Goal: Task Accomplishment & Management: Manage account settings

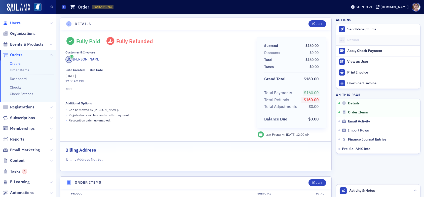
click at [12, 22] on span "Users" at bounding box center [15, 23] width 11 height 6
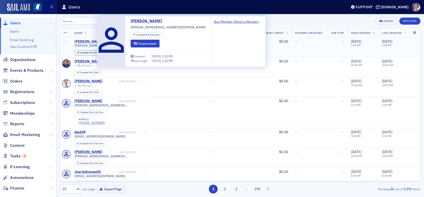
click at [92, 41] on div "terry_laughlin" at bounding box center [88, 41] width 28 height 5
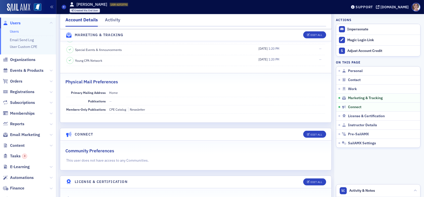
scroll to position [521, 0]
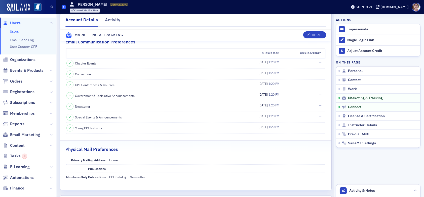
click at [64, 8] on icon at bounding box center [64, 7] width 2 height 2
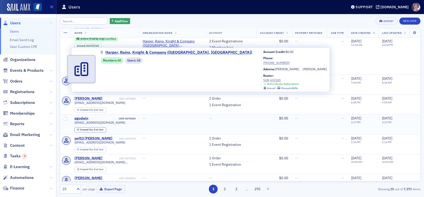
scroll to position [176, 0]
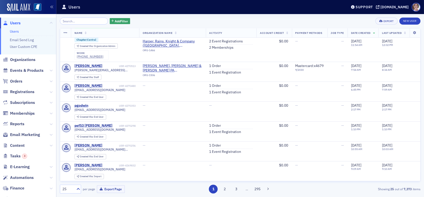
click at [79, 20] on input "search" at bounding box center [84, 21] width 48 height 7
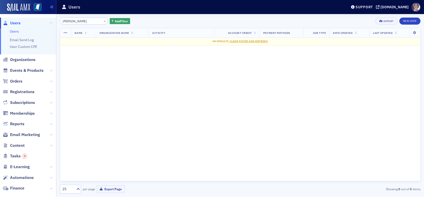
drag, startPoint x: 77, startPoint y: 22, endPoint x: 54, endPoint y: 21, distance: 23.6
click at [54, 21] on div "Users Users Email Send Log User Custom CPE Organizations Events & Products Orde…" at bounding box center [212, 98] width 424 height 197
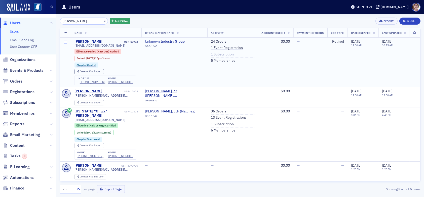
type input "laughlin"
click at [215, 55] on link "1 Subscription" at bounding box center [222, 54] width 23 height 5
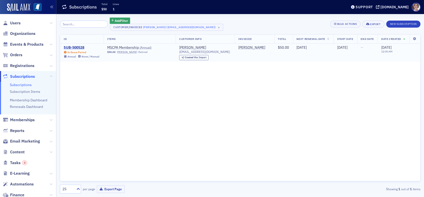
click at [79, 48] on div "SUB-500528" at bounding box center [82, 48] width 36 height 5
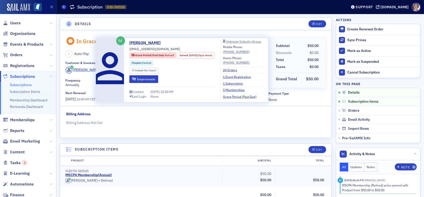
click at [82, 70] on div "Terry Laughlin" at bounding box center [86, 69] width 27 height 5
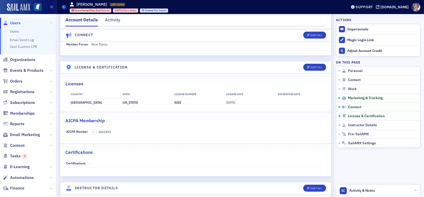
scroll to position [729, 0]
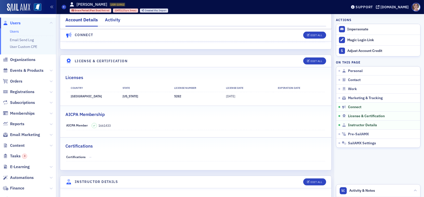
click at [108, 20] on div "Activity" at bounding box center [112, 21] width 15 height 9
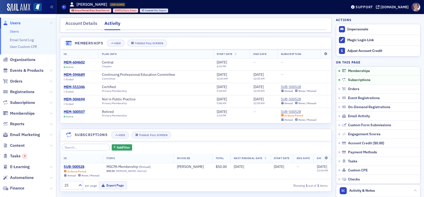
click at [17, 21] on span "Users" at bounding box center [15, 23] width 11 height 6
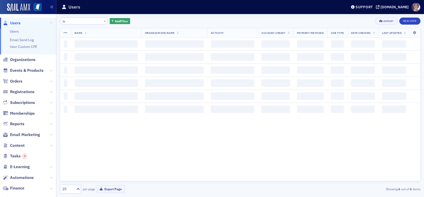
type input "l"
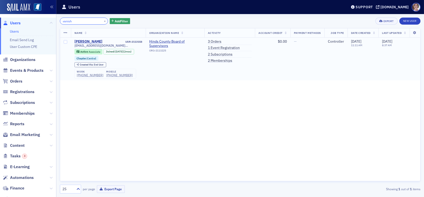
type input "vanish"
click at [213, 40] on link "3 Orders" at bounding box center [215, 41] width 14 height 5
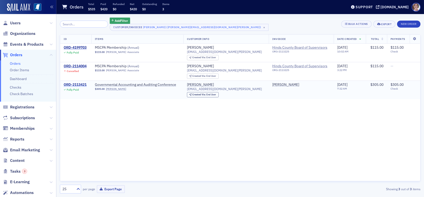
click at [81, 85] on div "ORD-2113421" at bounding box center [75, 85] width 23 height 5
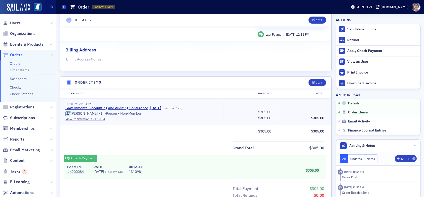
scroll to position [101, 0]
click at [146, 106] on link "Governmental Accounting and Auditing Conference | 9/11/2025" at bounding box center [113, 108] width 96 height 5
drag, startPoint x: 18, startPoint y: 22, endPoint x: 47, endPoint y: 20, distance: 28.8
click at [18, 22] on span "Users" at bounding box center [15, 23] width 11 height 6
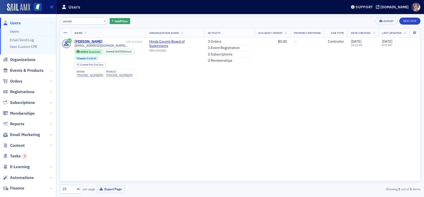
drag, startPoint x: 86, startPoint y: 21, endPoint x: 47, endPoint y: 22, distance: 39.5
click at [47, 22] on div "Users Users Email Send Log User Custom CPE Organizations Events & Products Orde…" at bounding box center [212, 98] width 424 height 197
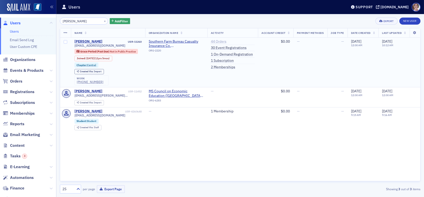
type input "selena"
click at [214, 42] on link "44 Orders" at bounding box center [219, 41] width 16 height 5
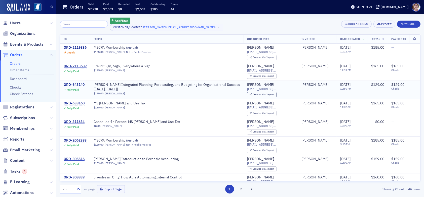
click at [77, 84] on div "ORD-643140" at bounding box center [74, 85] width 21 height 5
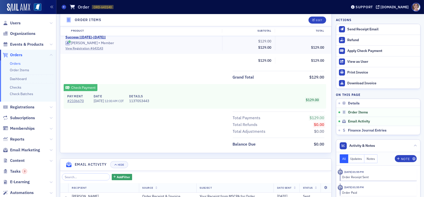
scroll to position [176, 0]
click at [16, 21] on span "Users" at bounding box center [15, 23] width 11 height 6
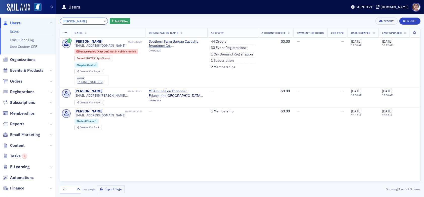
drag, startPoint x: 76, startPoint y: 19, endPoint x: 42, endPoint y: 21, distance: 34.5
click at [43, 22] on div "Users Users Email Send Log User Custom CPE Organizations Events & Products Orde…" at bounding box center [212, 98] width 424 height 197
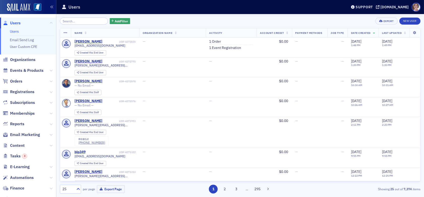
click at [18, 23] on span "Users" at bounding box center [15, 23] width 11 height 6
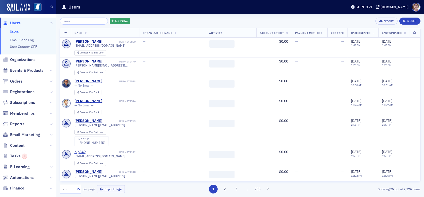
drag, startPoint x: 82, startPoint y: 20, endPoint x: 84, endPoint y: 32, distance: 12.4
click at [82, 20] on input "search" at bounding box center [84, 21] width 48 height 7
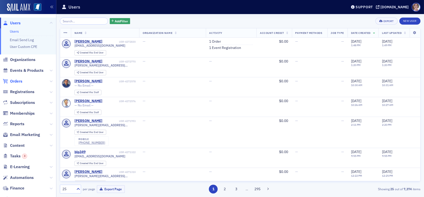
drag, startPoint x: 18, startPoint y: 82, endPoint x: 32, endPoint y: 56, distance: 29.9
click at [18, 81] on span "Orders" at bounding box center [16, 82] width 12 height 6
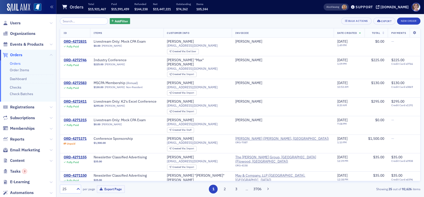
click at [74, 22] on input "search" at bounding box center [84, 21] width 48 height 7
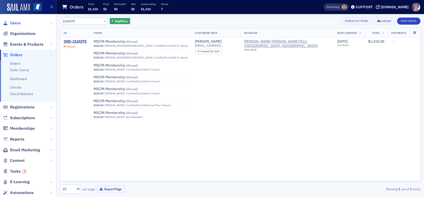
type input "2124375"
click at [17, 23] on span "Users" at bounding box center [15, 23] width 11 height 6
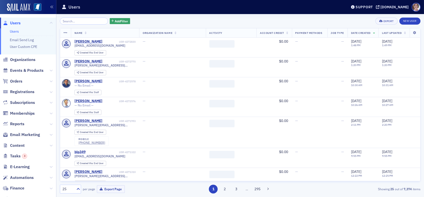
click at [79, 22] on input "search" at bounding box center [84, 21] width 48 height 7
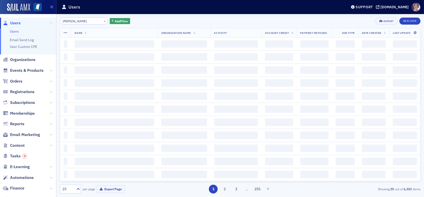
type input "sim mosby"
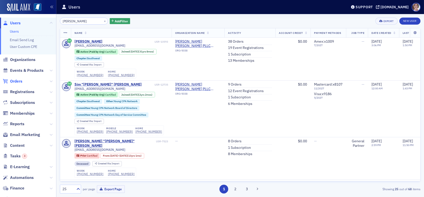
click at [18, 80] on span "Orders" at bounding box center [16, 82] width 12 height 6
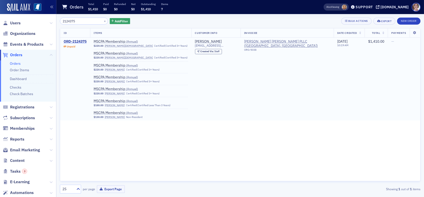
click at [77, 41] on div "ORD-2124375" at bounding box center [75, 41] width 23 height 5
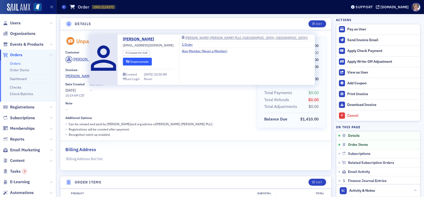
click at [134, 61] on button "Impersonate" at bounding box center [137, 62] width 29 height 8
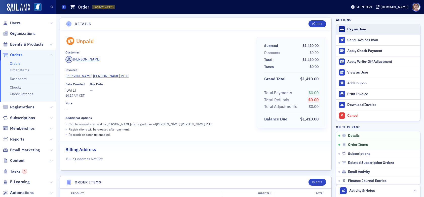
click at [354, 29] on div "Pay as User" at bounding box center [382, 29] width 70 height 5
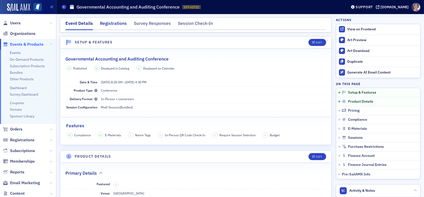
click at [117, 23] on div "Registrations" at bounding box center [113, 24] width 27 height 9
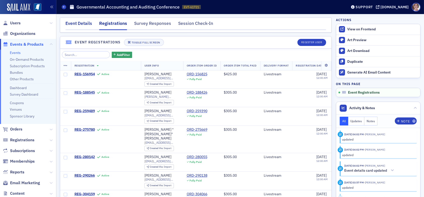
click at [80, 22] on div "Event Details" at bounding box center [78, 24] width 27 height 9
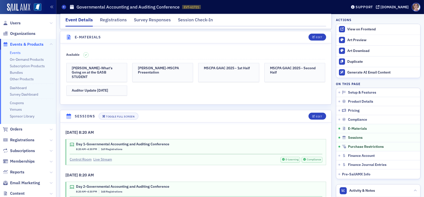
scroll to position [1056, 0]
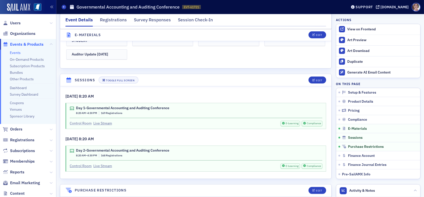
click at [86, 121] on link "Control Room" at bounding box center [81, 123] width 22 height 5
click at [84, 164] on link "Control Room" at bounding box center [81, 166] width 22 height 5
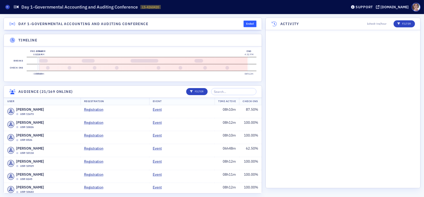
scroll to position [2405, 0]
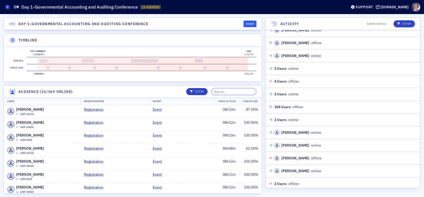
click at [231, 95] on input "search" at bounding box center [233, 91] width 45 height 7
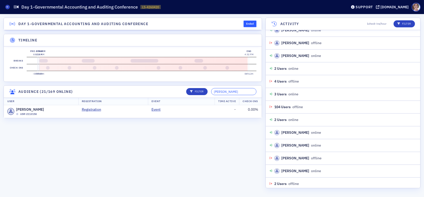
type input "vanish"
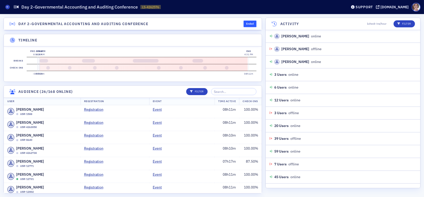
scroll to position [1841, 0]
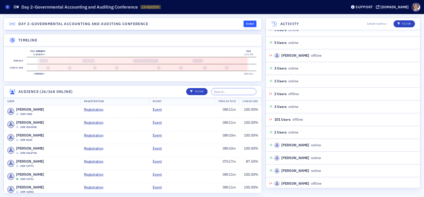
click at [238, 95] on input "search" at bounding box center [233, 91] width 45 height 7
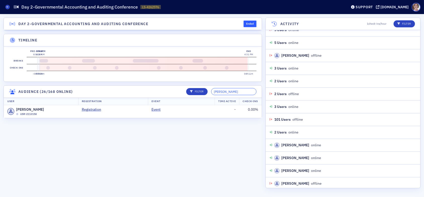
type input "vanish"
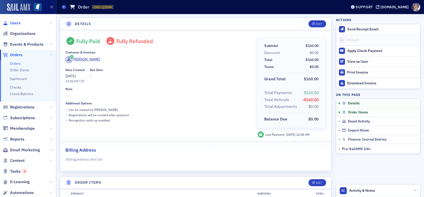
click at [16, 23] on span "Users" at bounding box center [15, 23] width 11 height 6
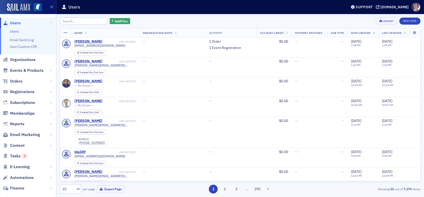
click at [71, 22] on input "search" at bounding box center [84, 21] width 48 height 7
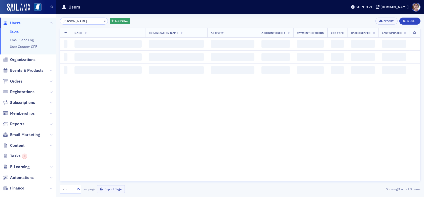
type input "[PERSON_NAME]"
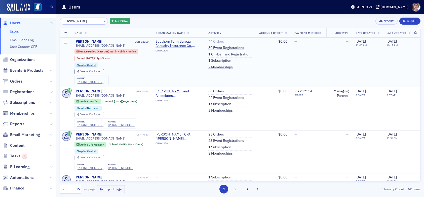
click at [221, 40] on link "44 Orders" at bounding box center [216, 41] width 16 height 5
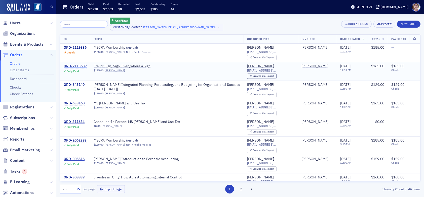
click at [83, 65] on div "ORD-2113689" at bounding box center [75, 66] width 23 height 5
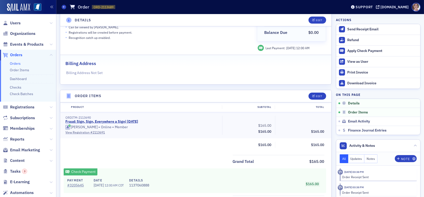
scroll to position [126, 0]
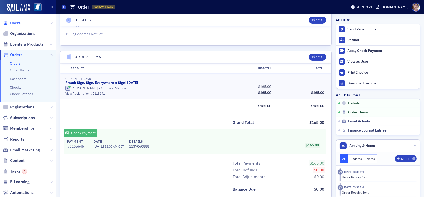
click at [14, 22] on span "Users" at bounding box center [15, 23] width 11 height 6
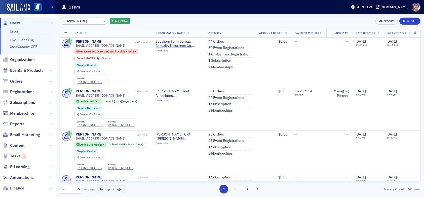
drag, startPoint x: 84, startPoint y: 22, endPoint x: 29, endPoint y: 25, distance: 55.7
click at [34, 23] on div "Users Users Email Send Log User Custom CPE Organizations Events & Products Orde…" at bounding box center [212, 98] width 424 height 197
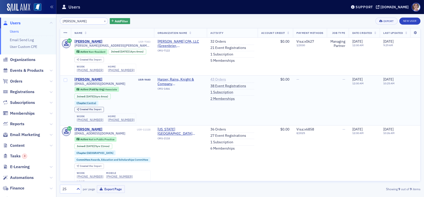
type input "shawn browing"
click at [219, 77] on link "43 Orders" at bounding box center [218, 79] width 16 height 5
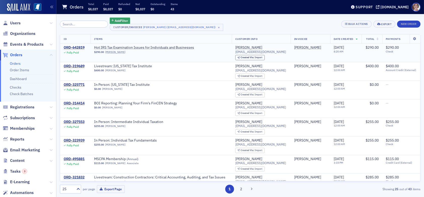
click at [82, 48] on div "ORD-642819" at bounding box center [74, 48] width 21 height 5
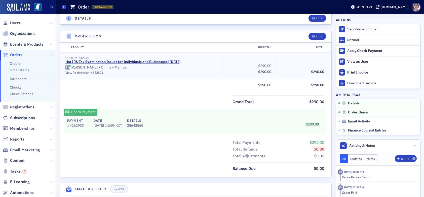
scroll to position [151, 0]
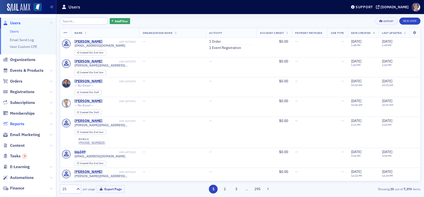
click at [18, 123] on span "Reports" at bounding box center [17, 124] width 14 height 6
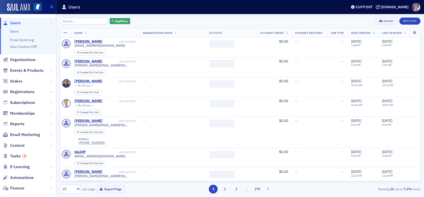
click at [14, 23] on span "Users" at bounding box center [15, 23] width 11 height 6
click at [83, 20] on input "search" at bounding box center [84, 21] width 48 height 7
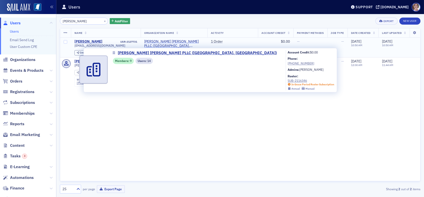
type input "lorri"
click at [148, 41] on span "[PERSON_NAME] [PERSON_NAME] PLLC ([GEOGRAPHIC_DATA], [GEOGRAPHIC_DATA])" at bounding box center [173, 43] width 59 height 9
select select "US"
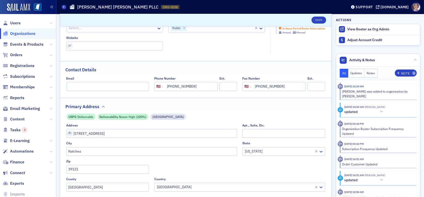
scroll to position [101, 0]
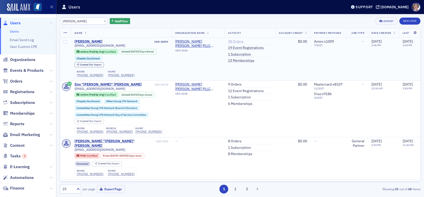
click at [239, 39] on link "38 Orders" at bounding box center [236, 41] width 16 height 5
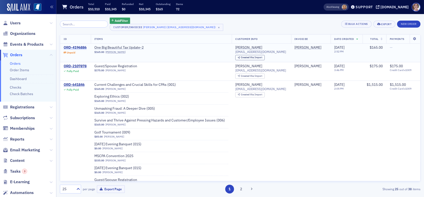
click at [81, 47] on div "ORD-4196886" at bounding box center [75, 48] width 23 height 5
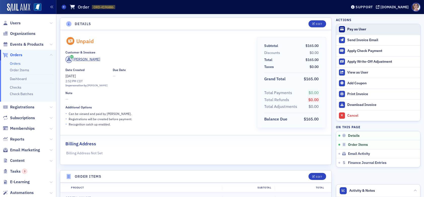
click at [352, 30] on div "Pay as User" at bounding box center [382, 29] width 70 height 5
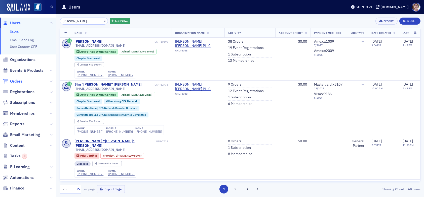
click at [16, 83] on span "Orders" at bounding box center [16, 82] width 12 height 6
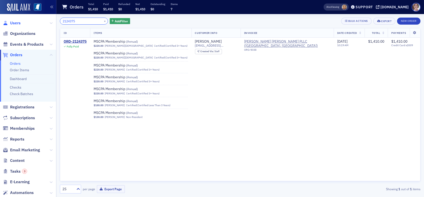
drag, startPoint x: 87, startPoint y: 21, endPoint x: 15, endPoint y: 24, distance: 71.7
click at [17, 24] on div "Users Organizations Events & Products Orders Orders Order Items Dashboard Check…" at bounding box center [212, 98] width 424 height 197
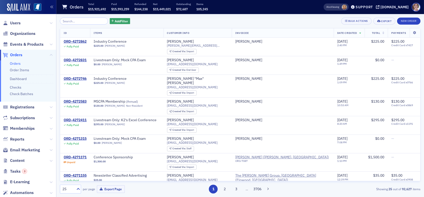
click at [18, 56] on span "Orders" at bounding box center [16, 55] width 12 height 6
click at [78, 21] on input "search" at bounding box center [84, 21] width 48 height 7
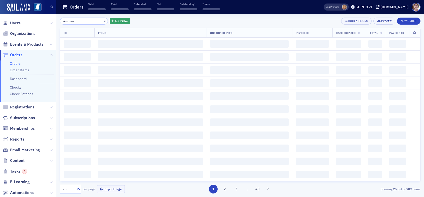
type input "sim mosby"
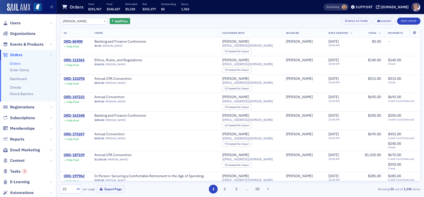
drag, startPoint x: 86, startPoint y: 22, endPoint x: 23, endPoint y: 22, distance: 63.1
click at [23, 22] on div "Users Organizations Events & Products Orders Orders Order Items Dashboard Check…" at bounding box center [212, 98] width 424 height 197
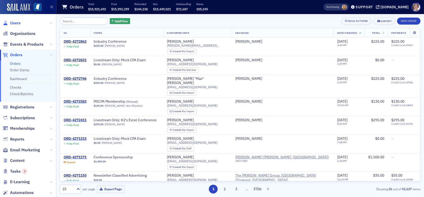
click at [17, 23] on span "Users" at bounding box center [15, 23] width 11 height 6
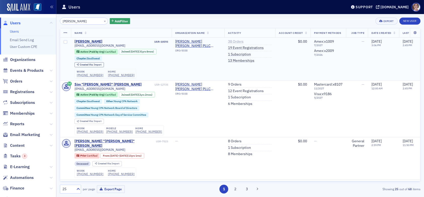
click at [232, 40] on link "38 Orders" at bounding box center [236, 41] width 16 height 5
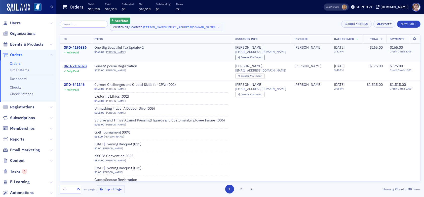
click at [74, 47] on div "ORD-4196886" at bounding box center [75, 48] width 23 height 5
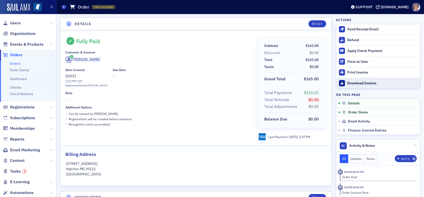
click at [366, 84] on div "Download Invoice" at bounding box center [382, 83] width 70 height 5
click at [15, 20] on span "Users" at bounding box center [15, 23] width 11 height 6
click at [14, 22] on span "Users" at bounding box center [15, 23] width 11 height 6
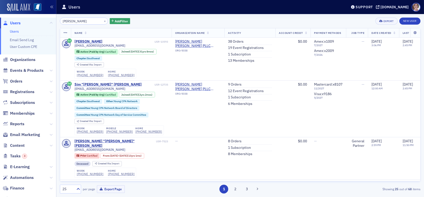
drag, startPoint x: 87, startPoint y: 19, endPoint x: 29, endPoint y: 7, distance: 59.3
click at [29, 22] on div "Users Users Email Send Log User Custom CPE Organizations Events & Products Orde…" at bounding box center [212, 98] width 424 height 197
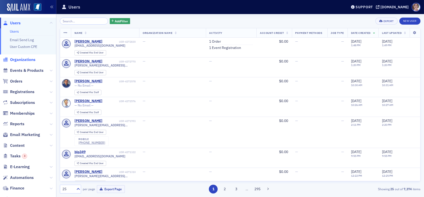
click at [23, 61] on span "Organizations" at bounding box center [22, 60] width 25 height 6
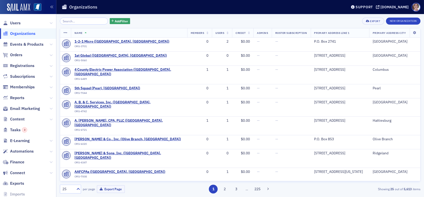
click at [81, 21] on input "search" at bounding box center [84, 21] width 48 height 7
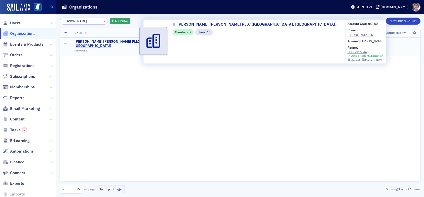
type input "gillon"
click at [123, 41] on span "Gillon Christian Mosby PLLC (Natchez, MS)" at bounding box center [129, 43] width 111 height 9
select select "US"
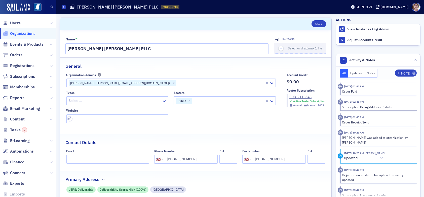
scroll to position [25, 0]
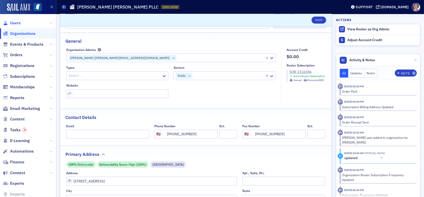
click at [13, 24] on span "Users" at bounding box center [15, 23] width 11 height 6
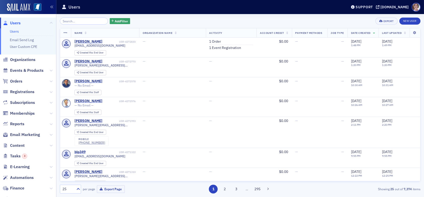
click at [18, 23] on span "Users" at bounding box center [15, 23] width 11 height 6
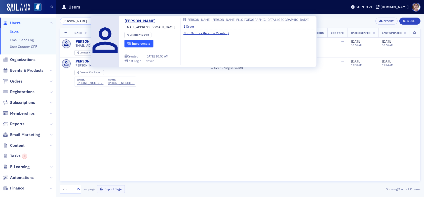
click at [134, 42] on button "Impersonate" at bounding box center [138, 44] width 29 height 8
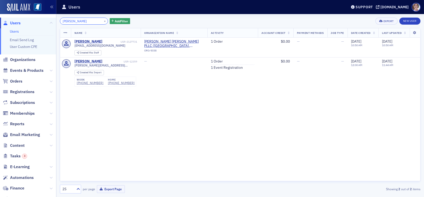
drag, startPoint x: 76, startPoint y: 22, endPoint x: 37, endPoint y: 18, distance: 39.2
click at [37, 18] on div "Users Users Email Send Log User Custom CPE Organizations Events & Products Orde…" at bounding box center [212, 98] width 424 height 197
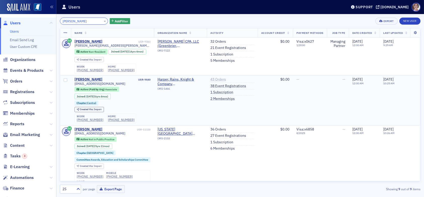
type input "shawn browing"
click at [218, 78] on link "43 Orders" at bounding box center [218, 79] width 16 height 5
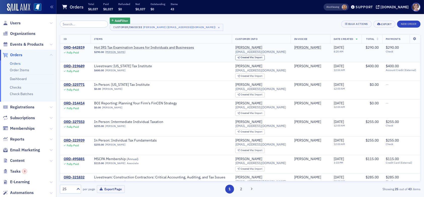
click at [79, 47] on div "ORD-642819" at bounding box center [74, 48] width 21 height 5
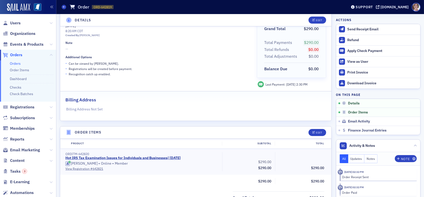
scroll to position [75, 0]
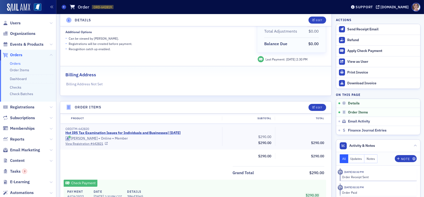
click at [129, 131] on link "Hot IRS Tax Examination Issues for Individuals and Businesses | 5/28/2025" at bounding box center [122, 133] width 115 height 5
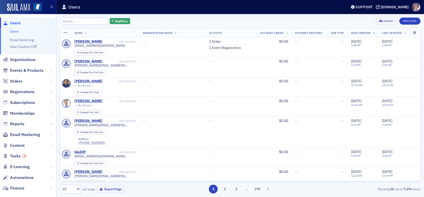
click at [79, 21] on input "search" at bounding box center [84, 21] width 48 height 7
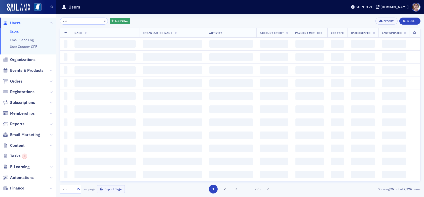
type input "exib"
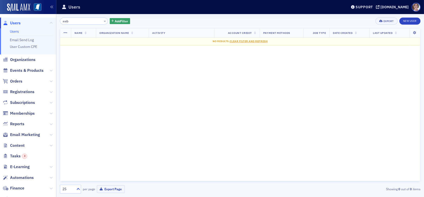
drag, startPoint x: 72, startPoint y: 23, endPoint x: 45, endPoint y: 16, distance: 28.1
click at [46, 20] on div "Users Users Email Send Log User Custom CPE Organizations Events & Products Orde…" at bounding box center [212, 98] width 424 height 197
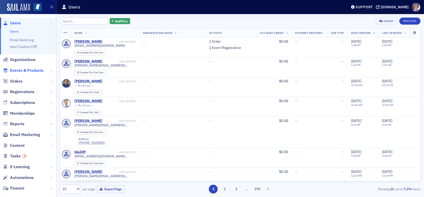
click at [31, 68] on span "Events & Products" at bounding box center [26, 71] width 33 height 6
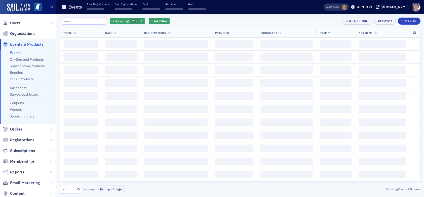
click at [82, 21] on input "search" at bounding box center [84, 21] width 48 height 7
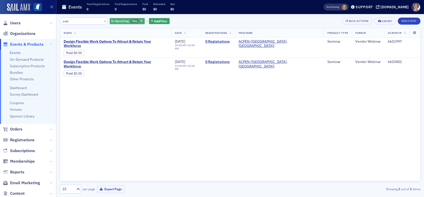
type input "exib"
click at [138, 21] on div "Is Upcoming Yes" at bounding box center [127, 21] width 35 height 6
click at [144, 21] on input "Yes" at bounding box center [144, 21] width 5 height 5
click at [143, 20] on input "Yes" at bounding box center [144, 21] width 5 height 5
click at [140, 22] on icon "button" at bounding box center [141, 21] width 2 height 3
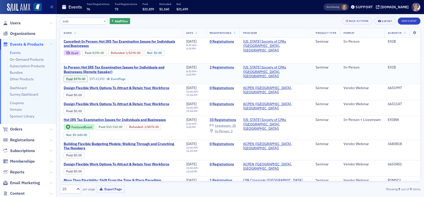
click at [236, 68] on link "2 Registrations" at bounding box center [222, 67] width 26 height 5
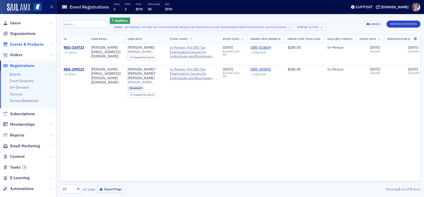
click at [24, 44] on span "Events & Products" at bounding box center [26, 45] width 33 height 6
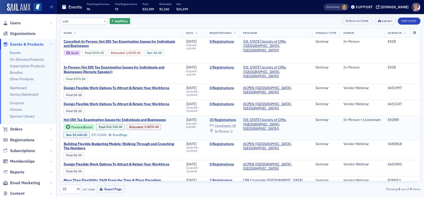
click at [230, 131] on span "In-Person :" at bounding box center [222, 131] width 15 height 4
click at [231, 125] on span "Livestream :" at bounding box center [223, 126] width 17 height 4
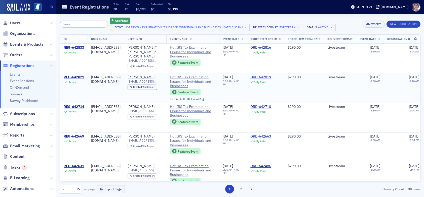
click at [271, 78] on div "ORD-642819" at bounding box center [260, 77] width 21 height 5
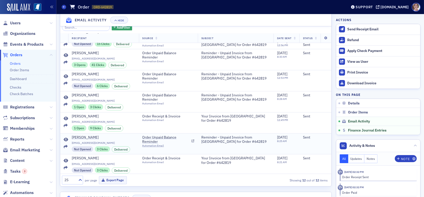
scroll to position [336, 0]
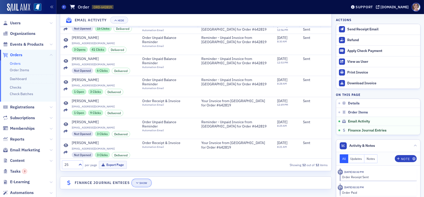
click at [145, 183] on div "Show" at bounding box center [143, 183] width 8 height 3
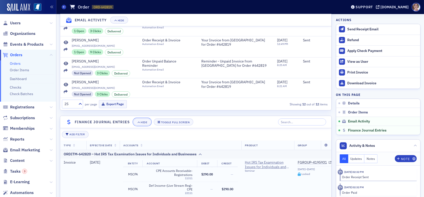
scroll to position [372, 0]
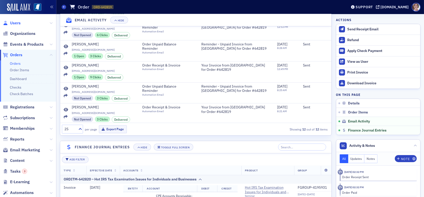
click at [17, 23] on span "Users" at bounding box center [15, 23] width 11 height 6
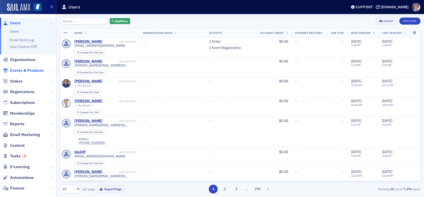
click at [30, 71] on span "Events & Products" at bounding box center [26, 71] width 33 height 6
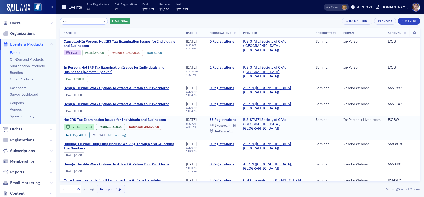
click at [236, 120] on link "33 Registrations" at bounding box center [222, 120] width 26 height 5
click at [236, 119] on link "33 Registrations" at bounding box center [222, 120] width 26 height 5
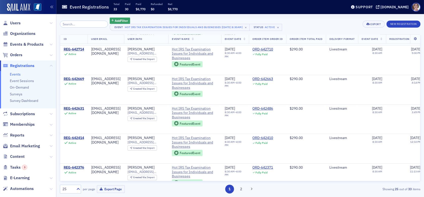
scroll to position [101, 0]
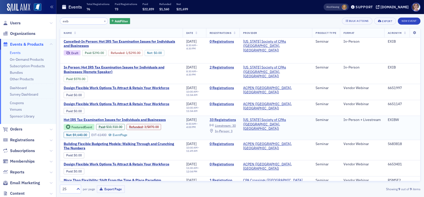
click at [230, 132] on span "In-Person :" at bounding box center [222, 131] width 15 height 4
click at [236, 124] on span "30" at bounding box center [234, 126] width 4 height 4
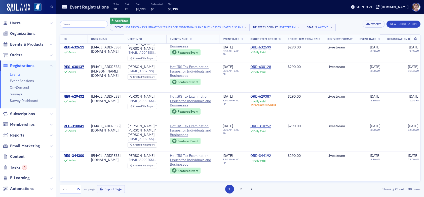
scroll to position [605, 0]
click at [240, 191] on button "2" at bounding box center [240, 189] width 9 height 9
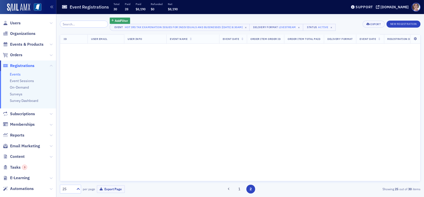
scroll to position [0, 0]
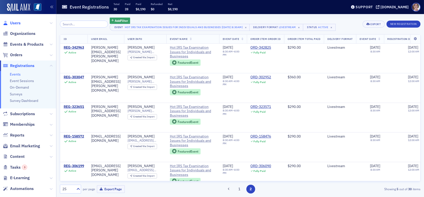
click at [17, 24] on span "Users" at bounding box center [15, 23] width 11 height 6
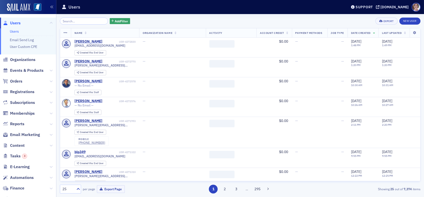
click at [84, 21] on input "search" at bounding box center [84, 21] width 48 height 7
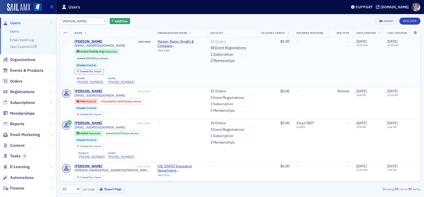
type input "shawn browning"
click at [223, 41] on link "43 Orders" at bounding box center [218, 41] width 16 height 5
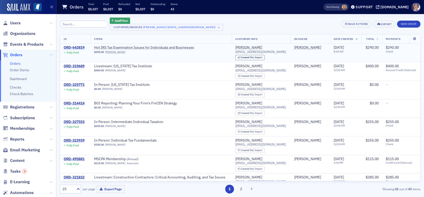
click at [73, 47] on div "ORD-642819" at bounding box center [74, 48] width 21 height 5
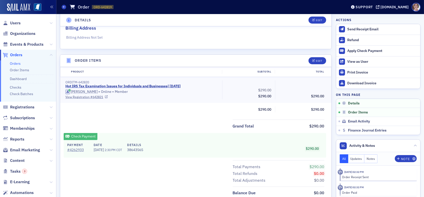
scroll to position [126, 0]
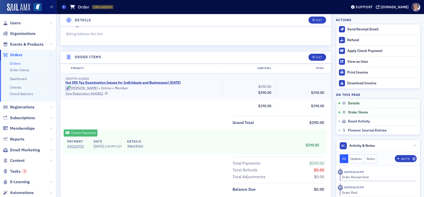
click at [157, 82] on link "Hot IRS Tax Examination Issues for Individuals and Businesses | 5/28/2025" at bounding box center [122, 83] width 115 height 5
click at [21, 139] on span "Reports" at bounding box center [17, 140] width 14 height 6
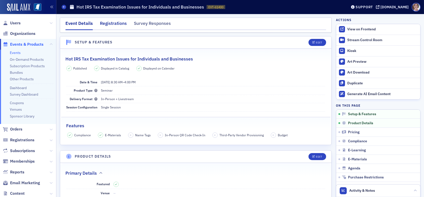
click at [119, 24] on div "Registrations" at bounding box center [113, 24] width 27 height 9
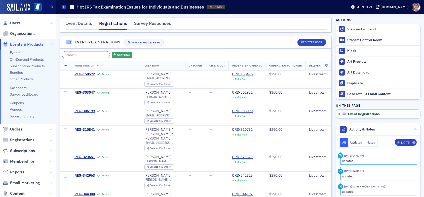
click at [94, 56] on input "search" at bounding box center [86, 54] width 48 height 7
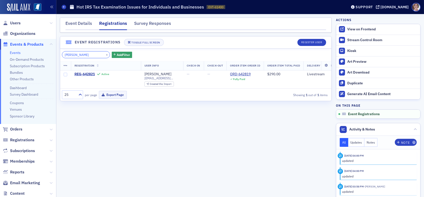
type input "[PERSON_NAME]"
click at [16, 53] on link "Events" at bounding box center [15, 53] width 11 height 5
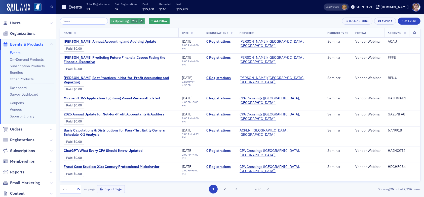
click at [140, 21] on icon "button" at bounding box center [141, 21] width 2 height 3
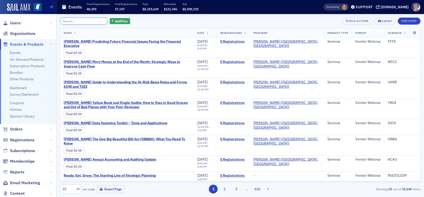
click at [78, 21] on input "search" at bounding box center [84, 21] width 48 height 7
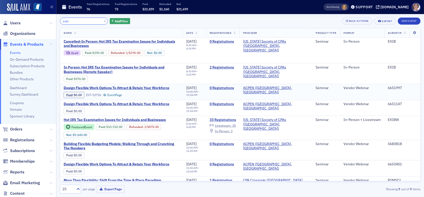
type input "exib"
click at [15, 22] on span "Users" at bounding box center [15, 23] width 11 height 6
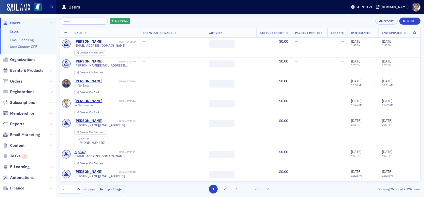
click at [79, 22] on input "search" at bounding box center [84, 21] width 48 height 7
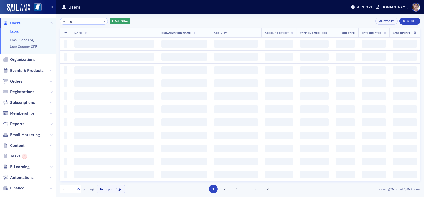
type input "scrugg"
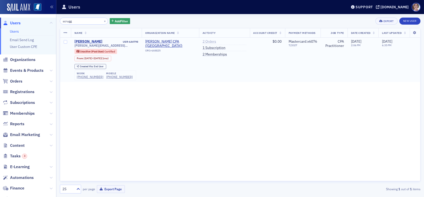
click at [208, 41] on link "2 Orders" at bounding box center [209, 41] width 14 height 5
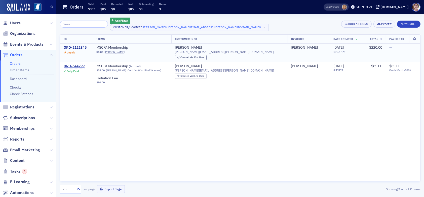
click at [79, 48] on div "ORD-2122845" at bounding box center [75, 48] width 23 height 5
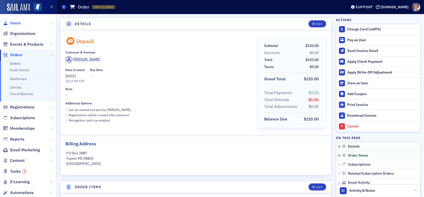
click at [17, 23] on span "Users" at bounding box center [15, 23] width 11 height 6
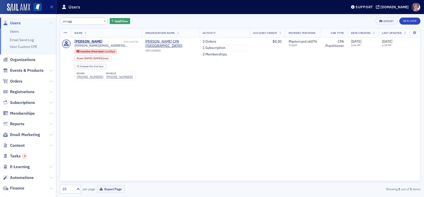
drag, startPoint x: 78, startPoint y: 22, endPoint x: 43, endPoint y: 22, distance: 35.5
click at [43, 22] on div "Users Users Email Send Log User Custom CPE Organizations Events & Products Orde…" at bounding box center [212, 98] width 424 height 197
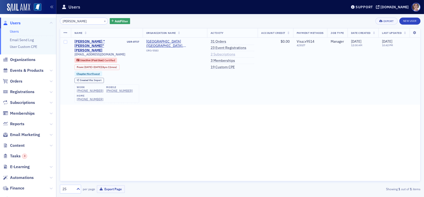
type input "[PERSON_NAME]"
click at [221, 53] on link "2 Subscriptions" at bounding box center [222, 54] width 25 height 5
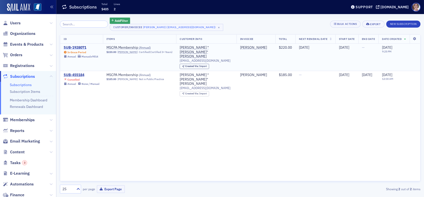
click at [79, 47] on div "SUB-1928071" at bounding box center [81, 48] width 34 height 5
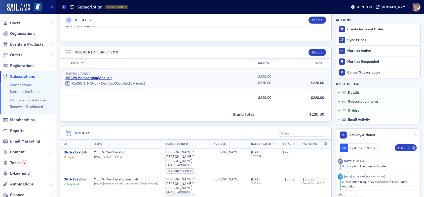
scroll to position [126, 0]
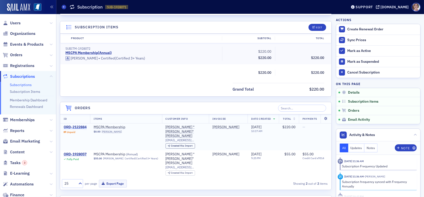
click at [78, 128] on div "ORD-2122884" at bounding box center [75, 127] width 23 height 5
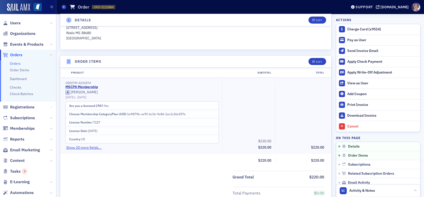
scroll to position [126, 0]
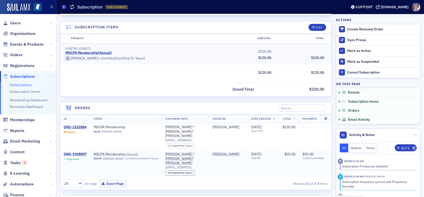
click at [80, 152] on div "ORD-1928057" at bounding box center [75, 154] width 23 height 5
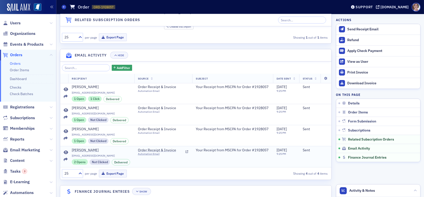
scroll to position [516, 0]
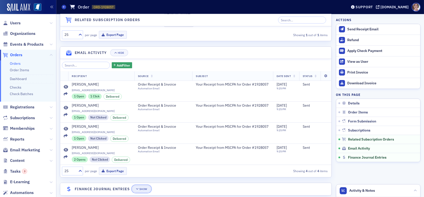
click at [139, 188] on span "Show" at bounding box center [141, 189] width 11 height 3
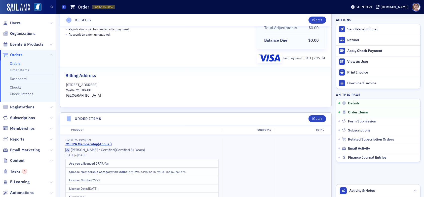
scroll to position [0, 0]
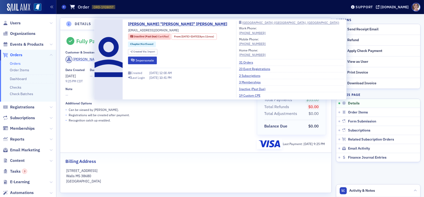
click at [88, 59] on div "[PERSON_NAME]" at bounding box center [86, 59] width 27 height 5
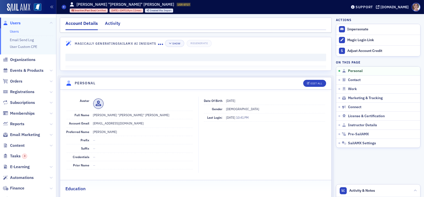
click at [113, 23] on div "Activity" at bounding box center [112, 24] width 15 height 9
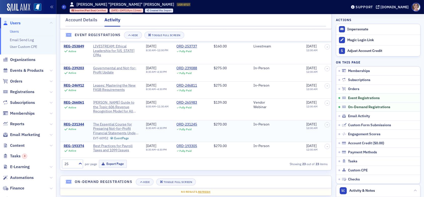
scroll to position [133, 0]
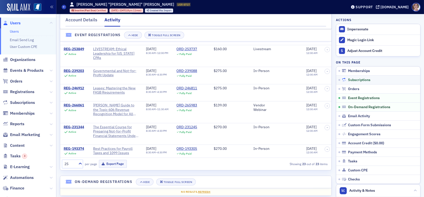
click at [352, 79] on span "Subscriptions" at bounding box center [359, 80] width 22 height 5
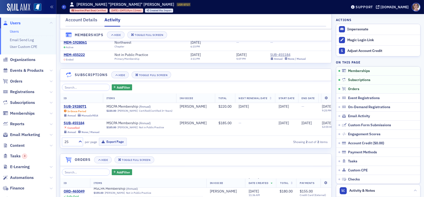
scroll to position [21, 0]
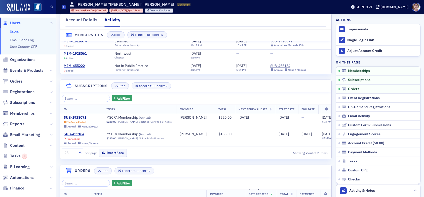
click at [14, 22] on span "Users" at bounding box center [15, 23] width 11 height 6
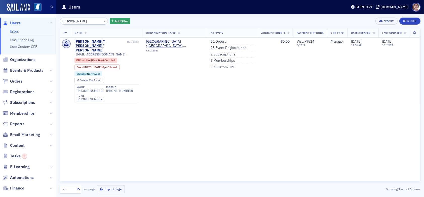
drag, startPoint x: 75, startPoint y: 21, endPoint x: 52, endPoint y: 19, distance: 22.7
click at [56, 21] on div "Users Users Email Send Log User Custom CPE Organizations Events & Products Orde…" at bounding box center [212, 98] width 424 height 197
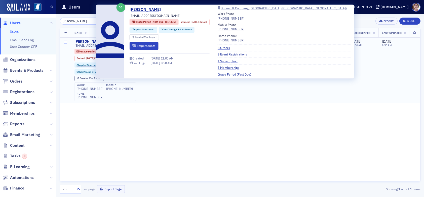
type input "[PERSON_NAME]"
click at [93, 43] on div "[PERSON_NAME]" at bounding box center [88, 41] width 28 height 5
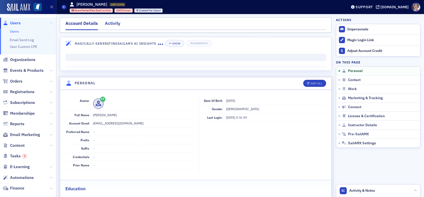
click at [117, 23] on div "Activity" at bounding box center [112, 24] width 15 height 9
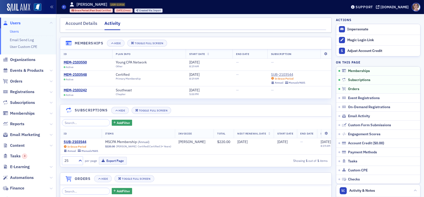
click at [16, 23] on span "Users" at bounding box center [15, 23] width 11 height 6
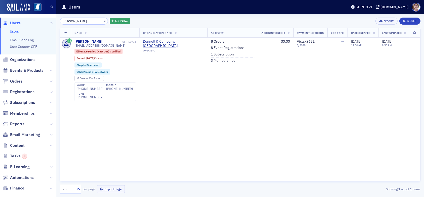
drag, startPoint x: 72, startPoint y: 22, endPoint x: 54, endPoint y: 20, distance: 18.2
click at [54, 20] on div "Users Users Email Send Log User Custom CPE Organizations Events & Products Orde…" at bounding box center [212, 98] width 424 height 197
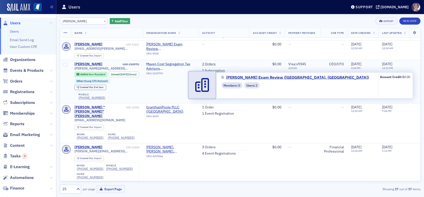
scroll to position [478, 0]
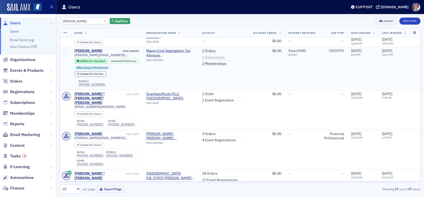
type input "[PERSON_NAME]"
click at [211, 59] on link "1 Subscription" at bounding box center [213, 57] width 23 height 5
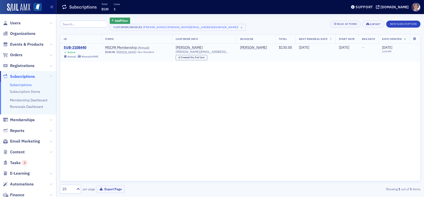
click at [84, 47] on div "SUB-2108440" at bounding box center [81, 48] width 34 height 5
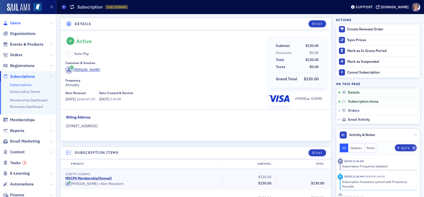
click at [16, 23] on span "Users" at bounding box center [15, 23] width 11 height 6
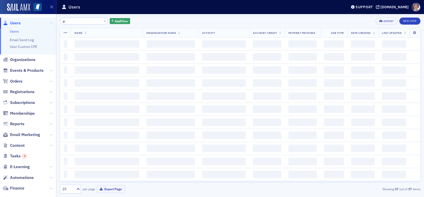
type input "g"
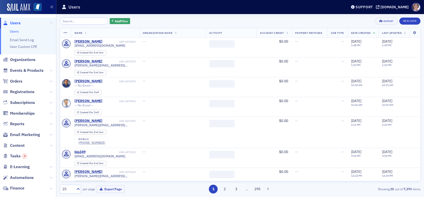
type input "j"
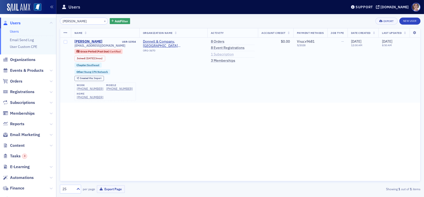
type input "[PERSON_NAME]"
click at [223, 54] on link "1 Subscription" at bounding box center [222, 54] width 23 height 5
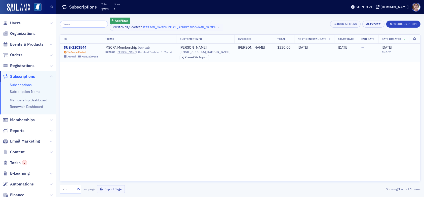
click at [78, 47] on div "SUB-2103544" at bounding box center [81, 48] width 34 height 5
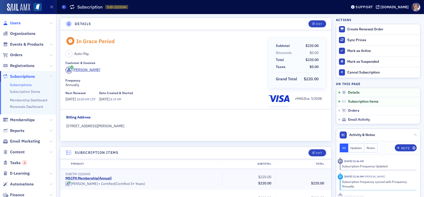
click at [17, 23] on span "Users" at bounding box center [15, 23] width 11 height 6
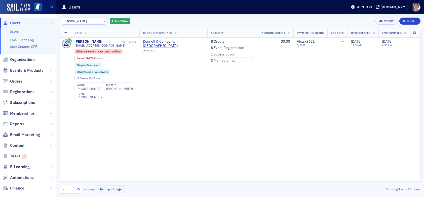
drag, startPoint x: 73, startPoint y: 22, endPoint x: 31, endPoint y: 18, distance: 42.4
click at [32, 20] on div "Users Users Email Send Log User Custom CPE Organizations Events & Products Orde…" at bounding box center [212, 98] width 424 height 197
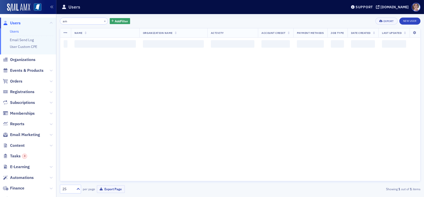
type input "a"
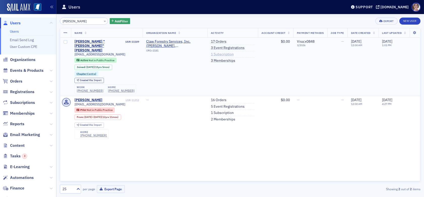
type input "[PERSON_NAME]"
click at [223, 54] on link "1 Subscription" at bounding box center [222, 54] width 23 height 5
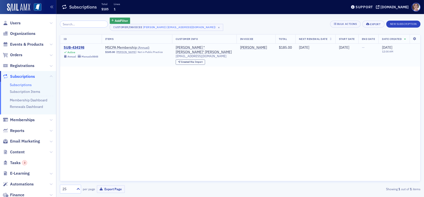
click at [74, 48] on div "SUB-434198" at bounding box center [81, 48] width 34 height 5
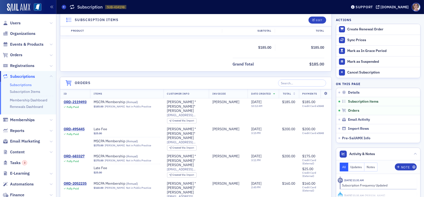
scroll to position [75, 0]
